Goal: Check status: Check status

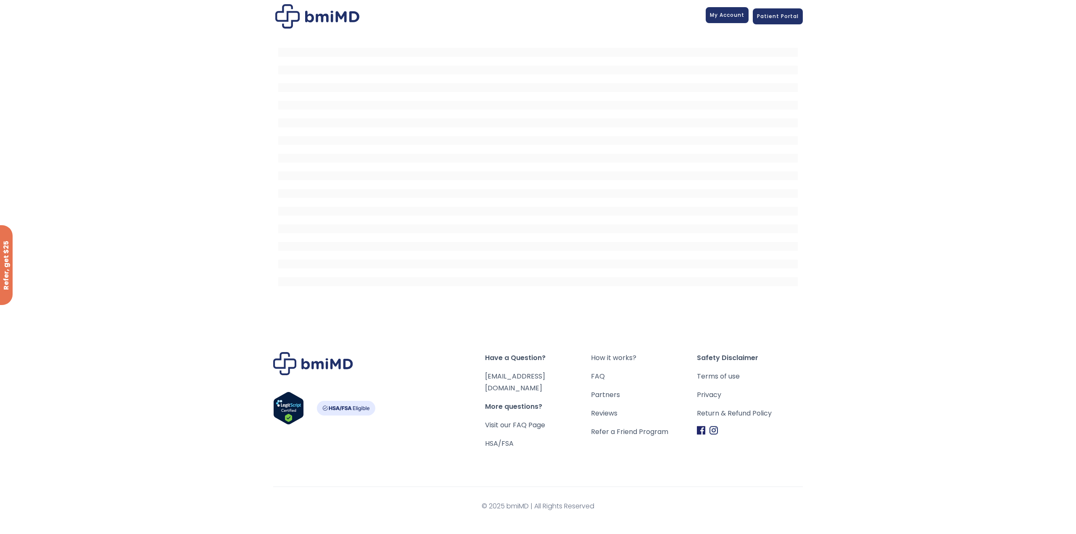
click at [738, 13] on span "My Account" at bounding box center [727, 14] width 34 height 7
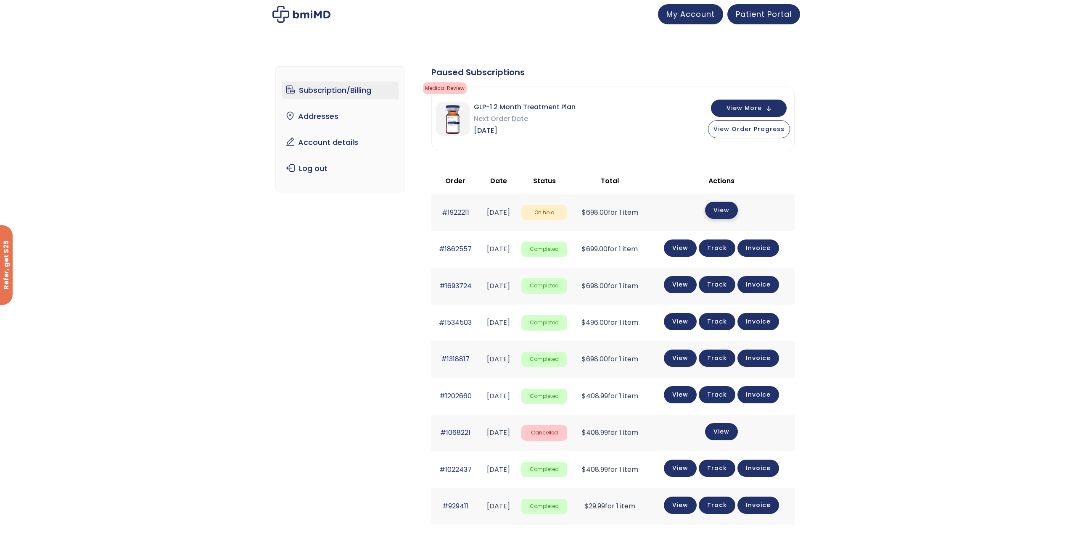
click at [735, 213] on link "View" at bounding box center [721, 210] width 33 height 17
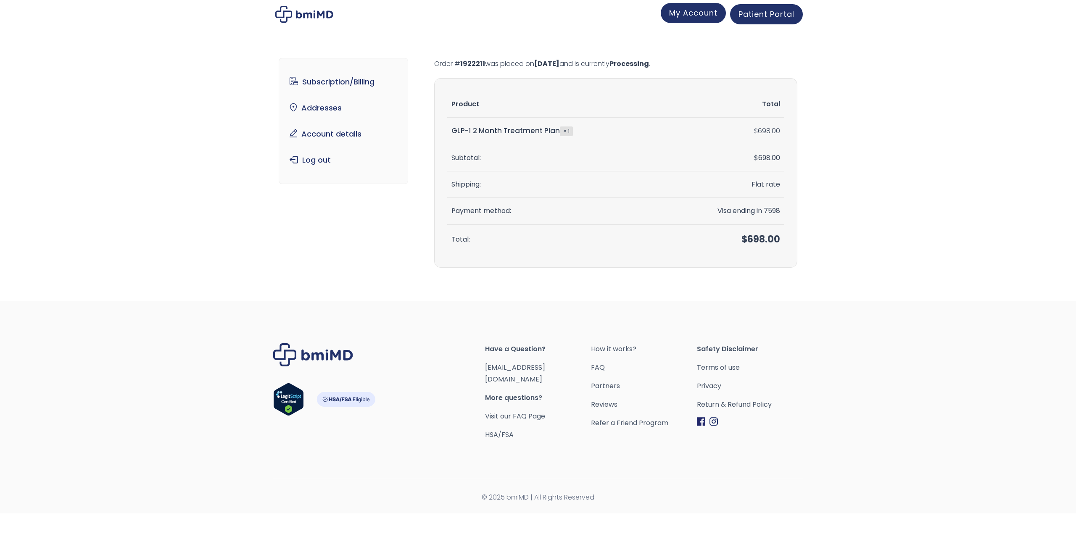
click at [690, 14] on span "My Account" at bounding box center [693, 13] width 48 height 11
